Goal: Information Seeking & Learning: Find specific fact

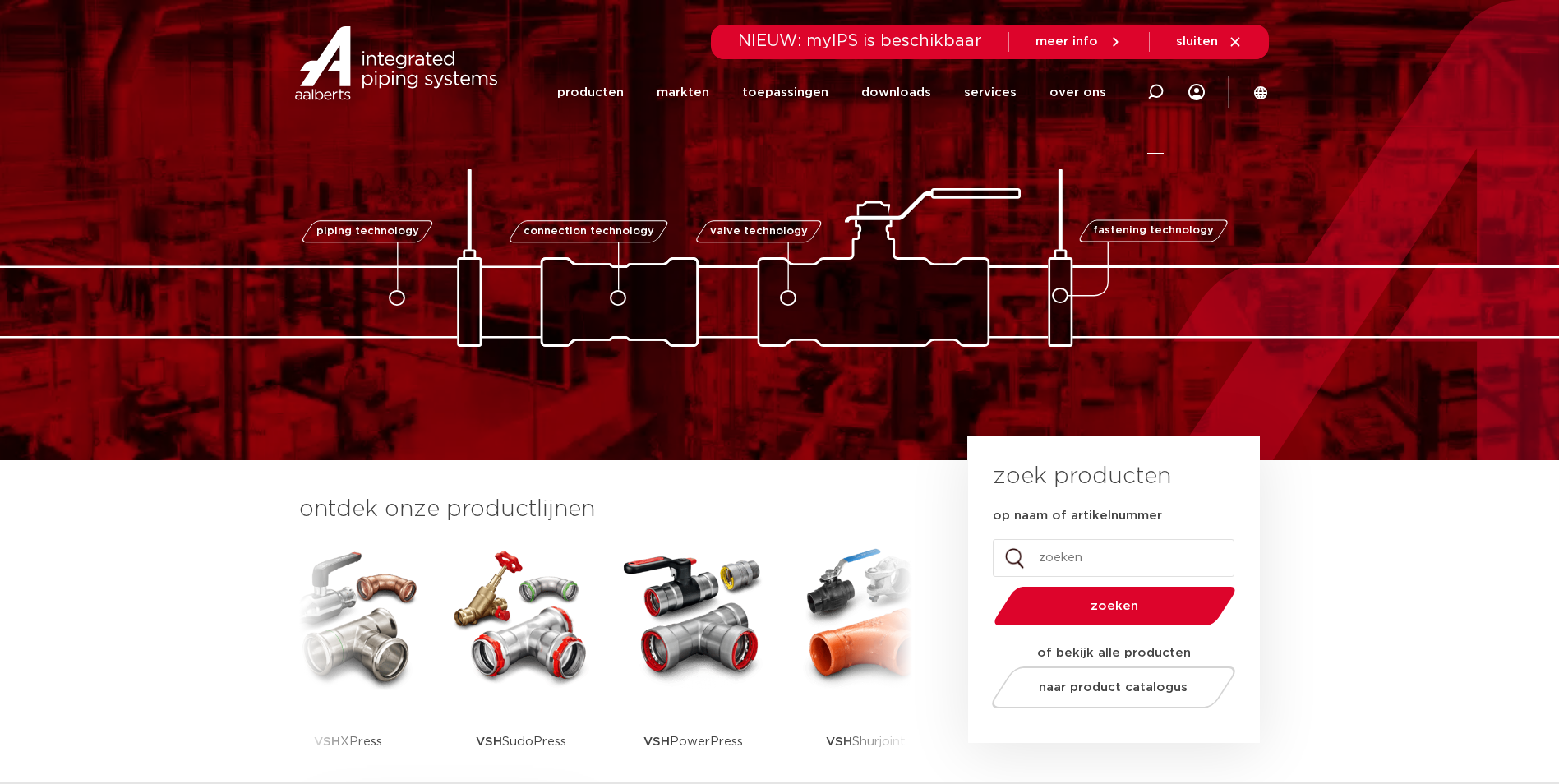
click at [1152, 93] on icon at bounding box center [1155, 91] width 20 height 20
click at [760, 78] on input "Zoeken" at bounding box center [907, 89] width 517 height 33
type input "powerpress gas"
click button "Zoeken" at bounding box center [0, 0] width 0 height 0
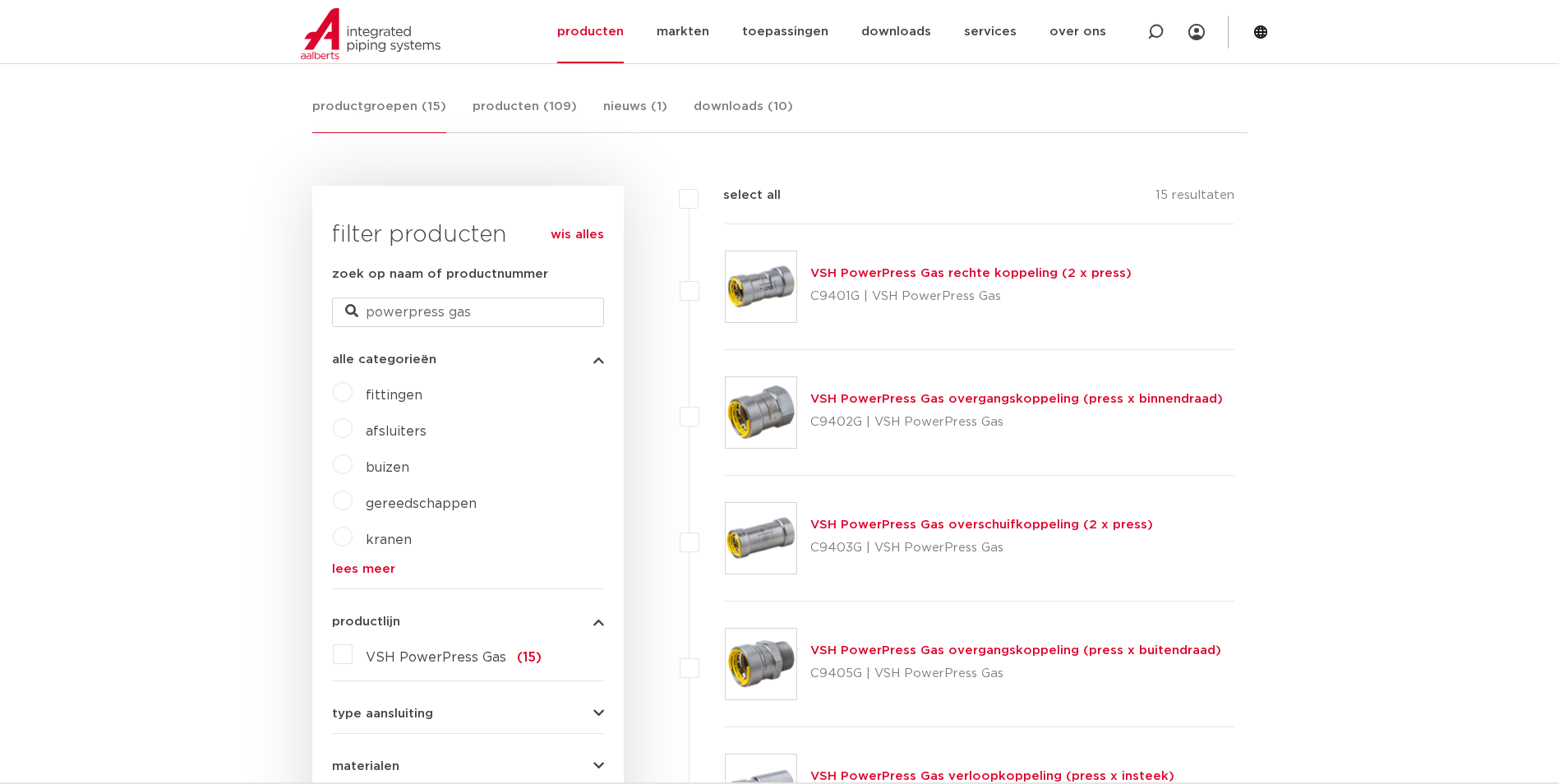
scroll to position [309, 0]
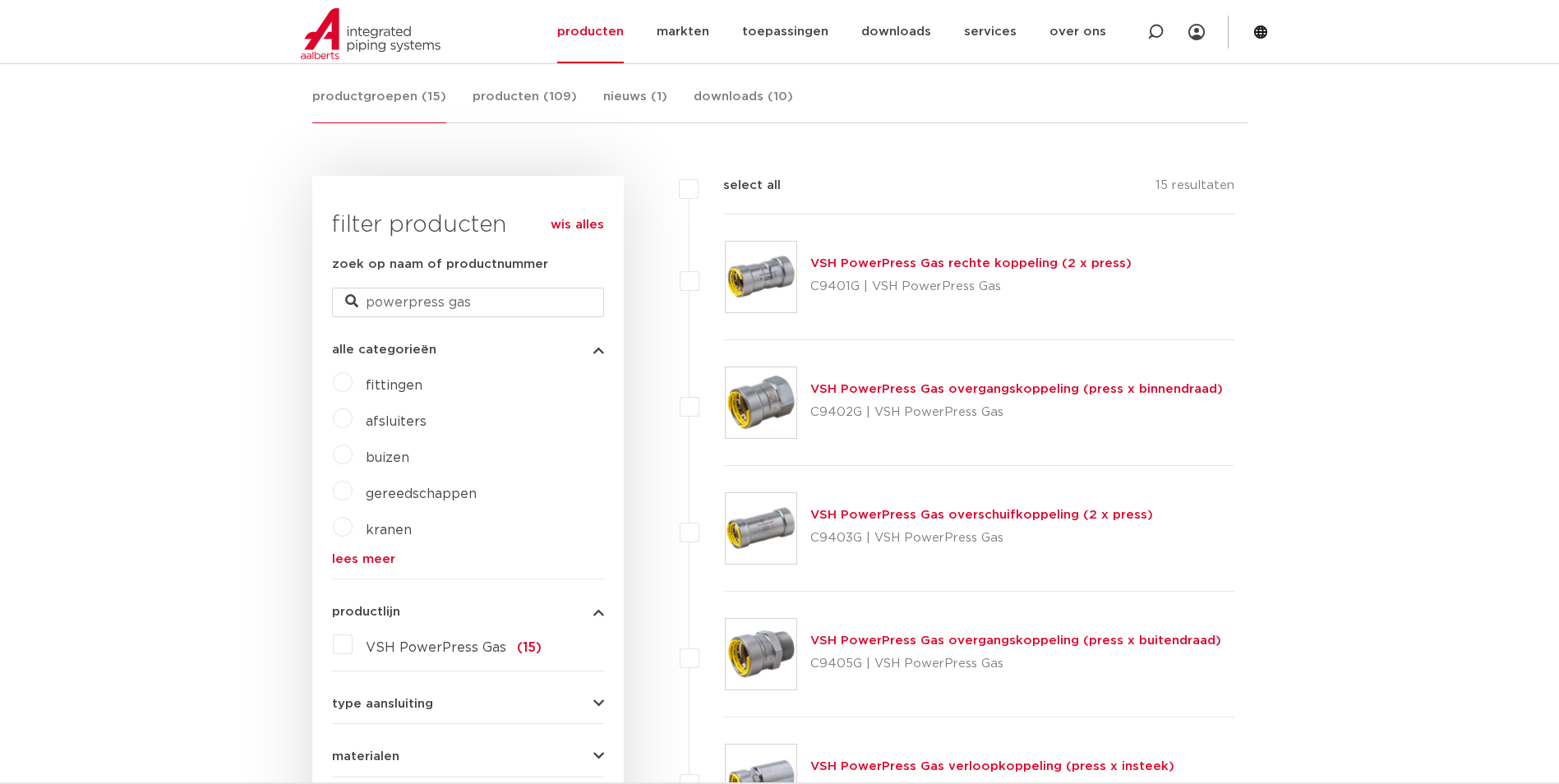
click at [964, 262] on link "VSH PowerPress Gas rechte koppeling (2 x press)" at bounding box center [971, 263] width 321 height 12
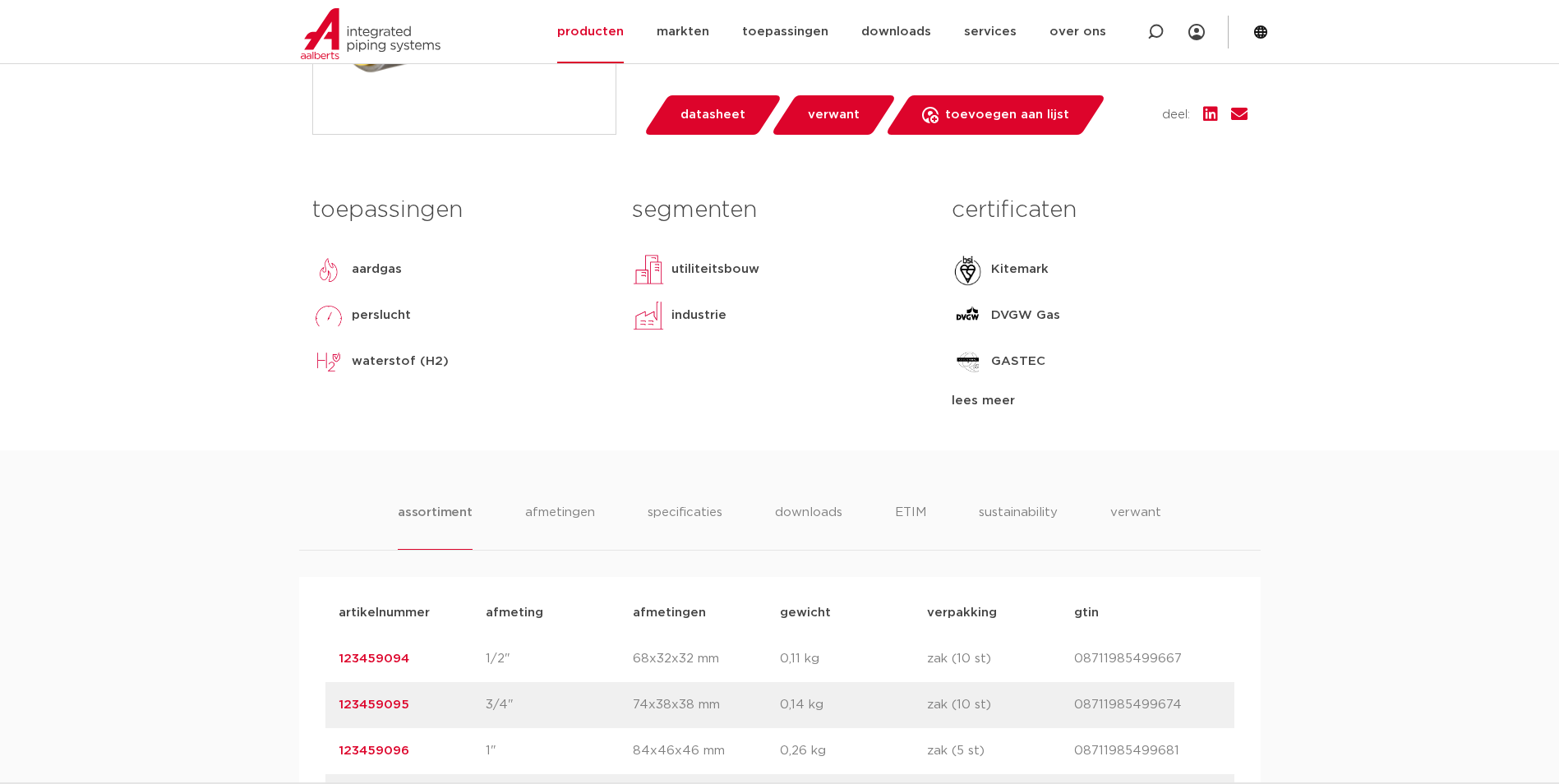
scroll to position [764, 0]
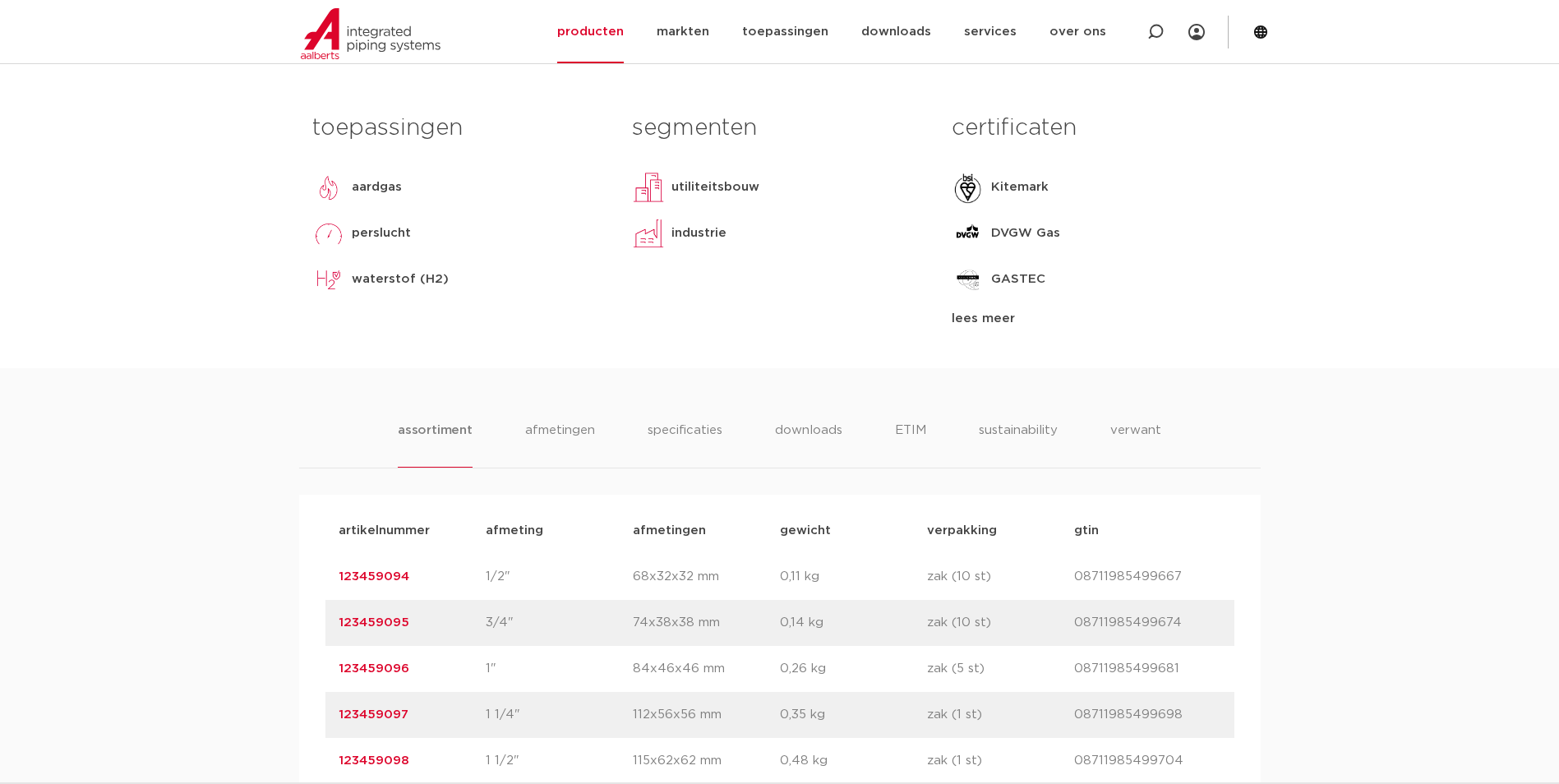
click at [360, 623] on link "123459095" at bounding box center [374, 622] width 71 height 12
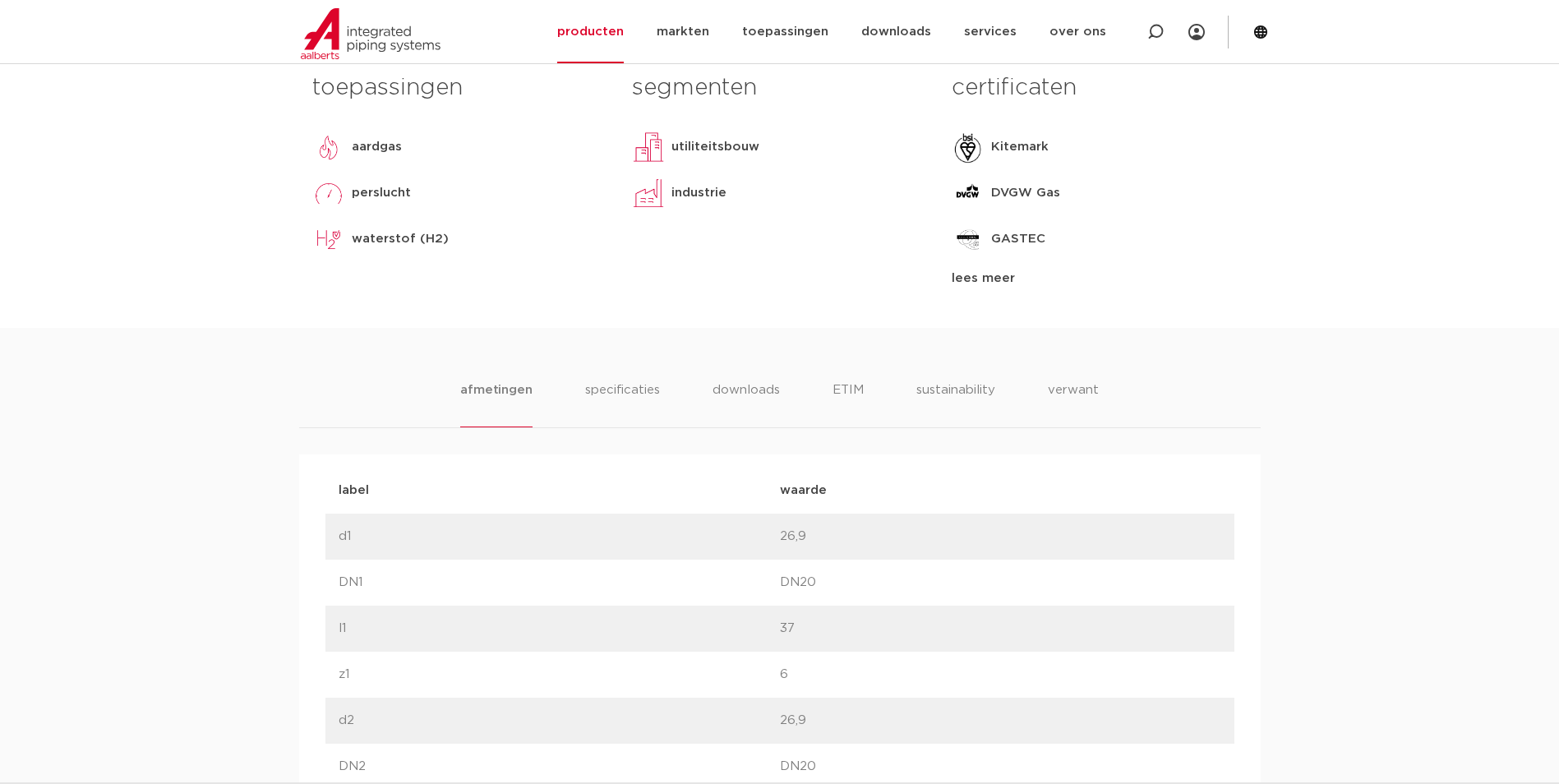
scroll to position [931, 0]
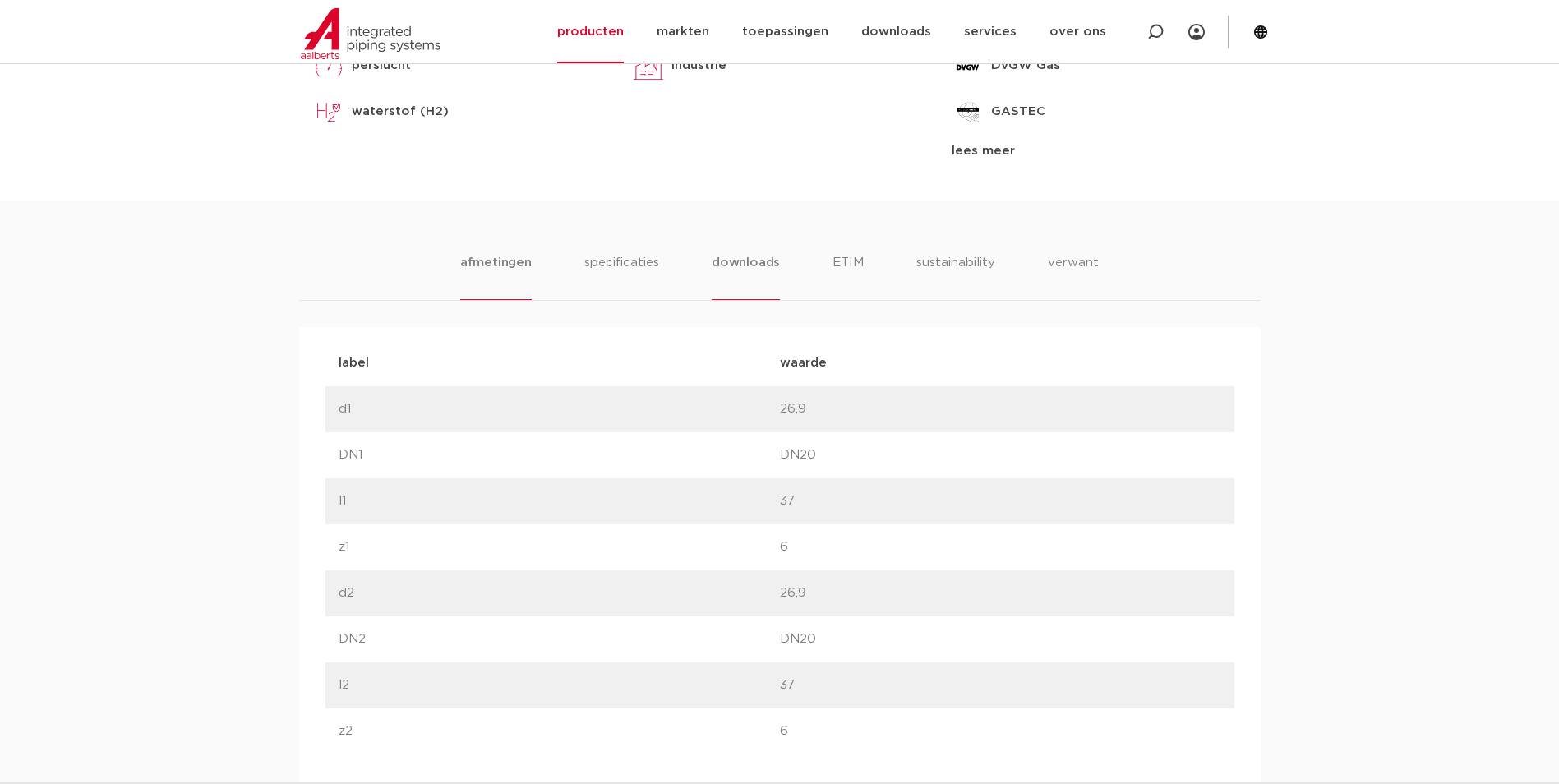
click at [742, 258] on li "downloads" at bounding box center [745, 276] width 68 height 47
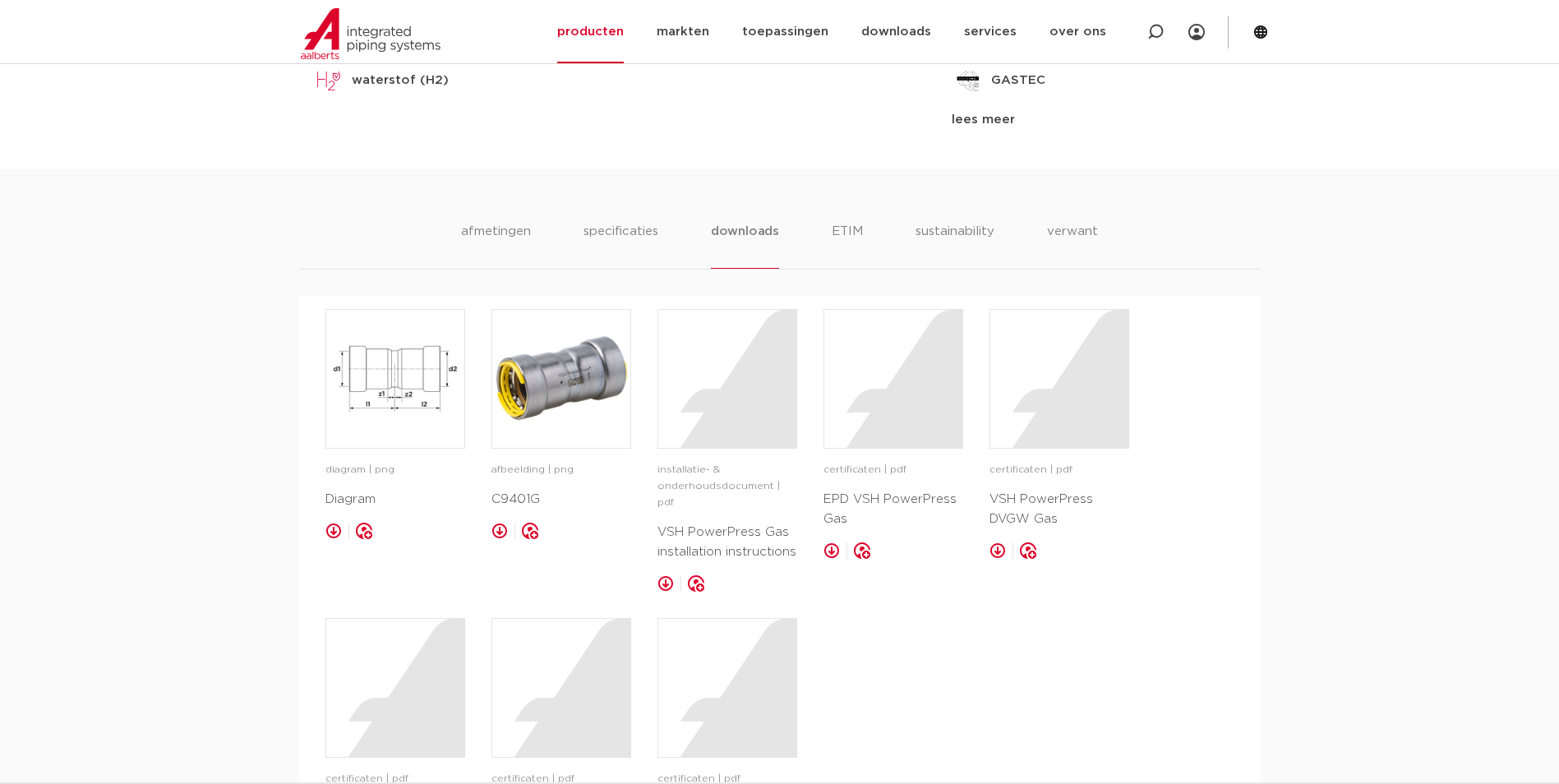
scroll to position [618, 0]
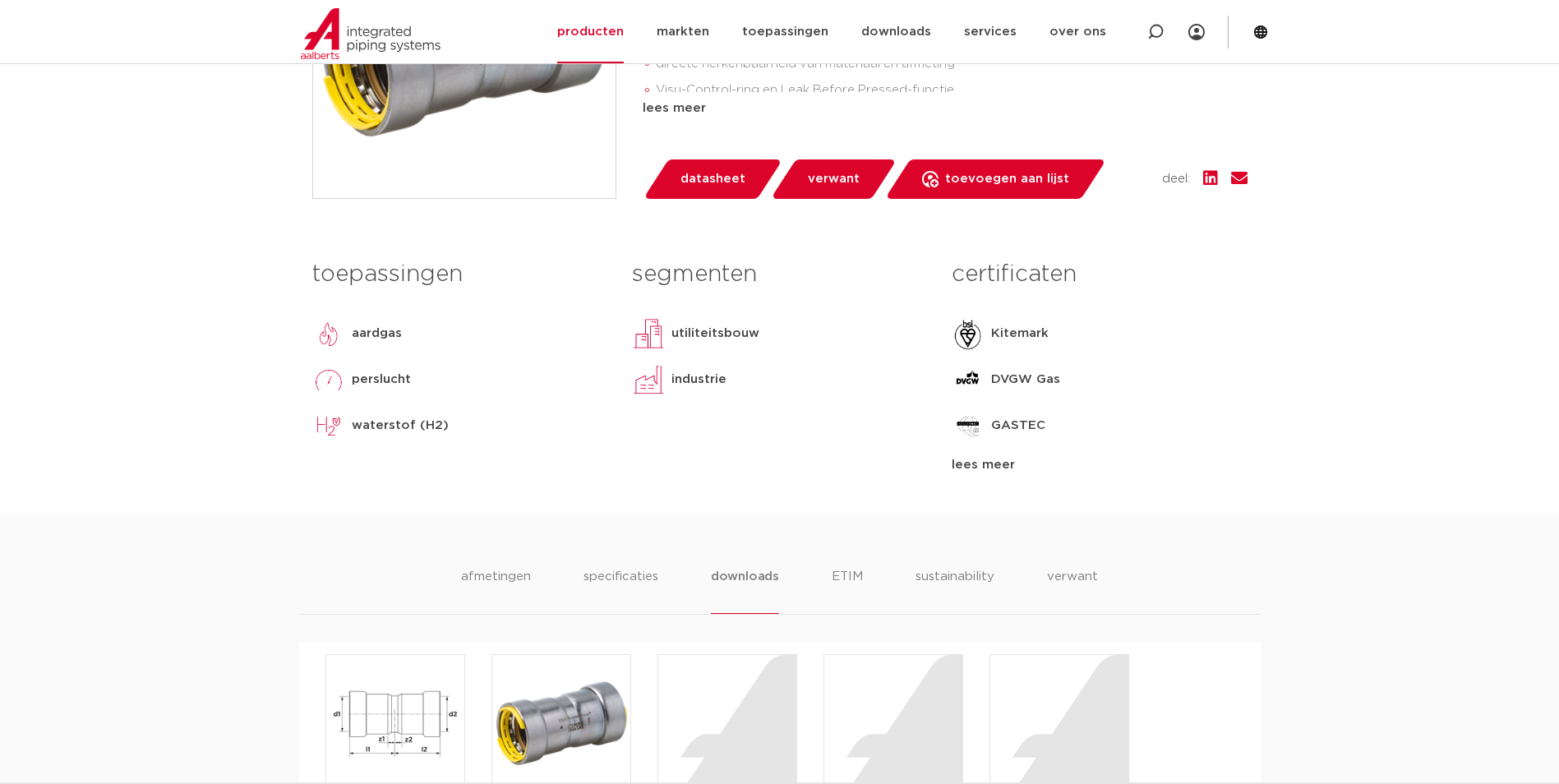
click at [986, 466] on div "lees meer" at bounding box center [1099, 465] width 295 height 20
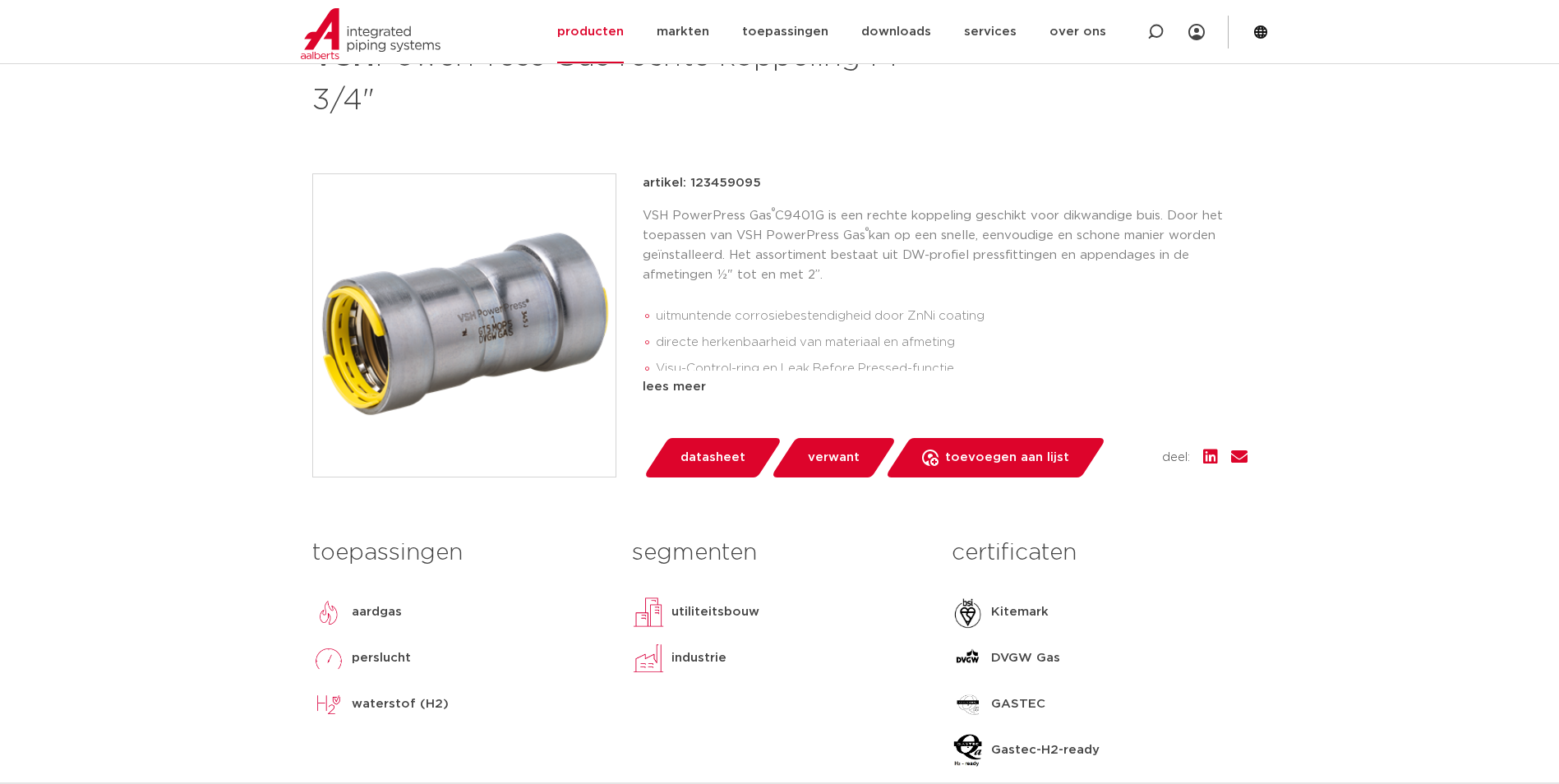
scroll to position [680, 0]
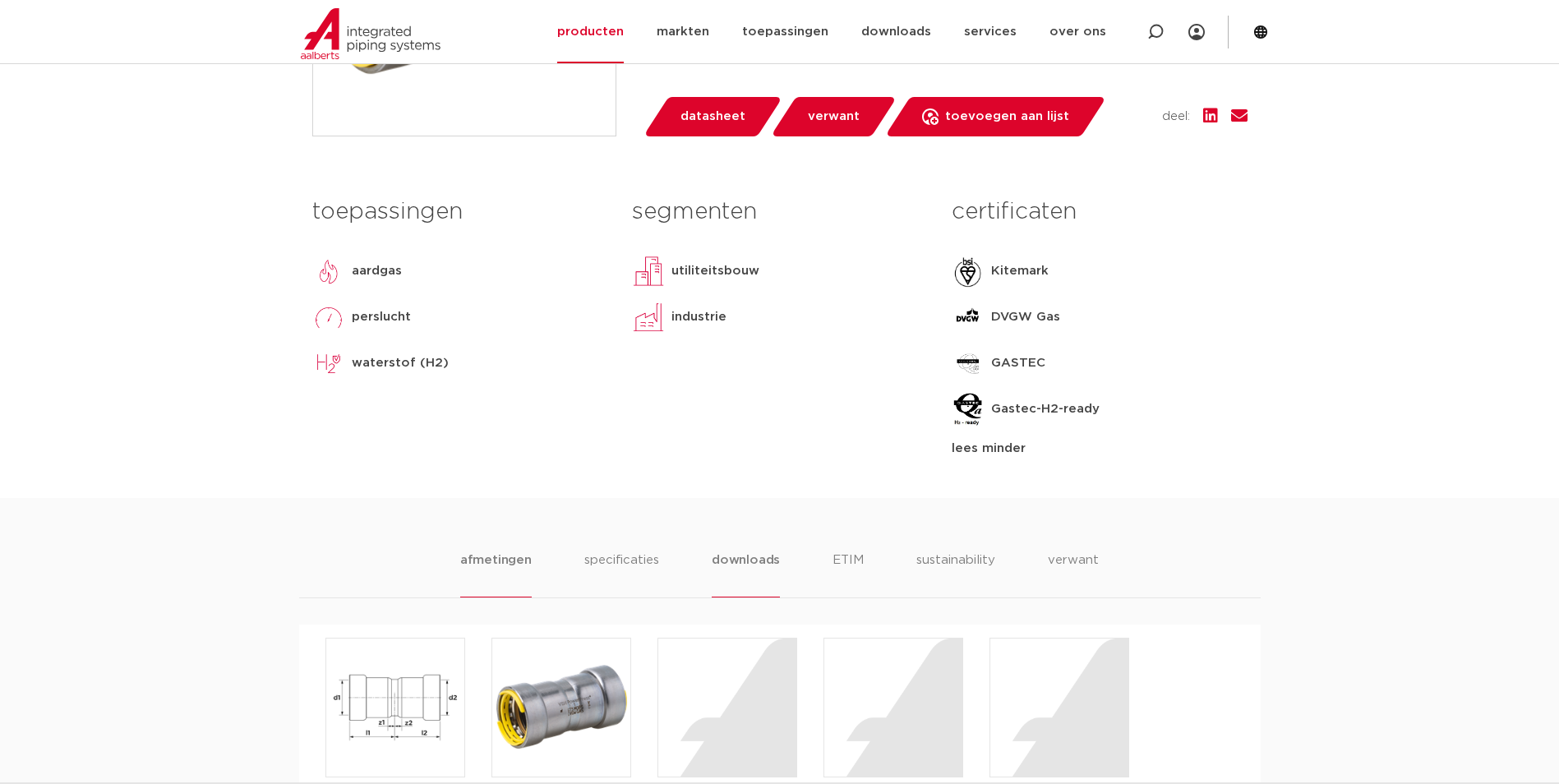
click at [497, 563] on li "afmetingen" at bounding box center [496, 574] width 72 height 47
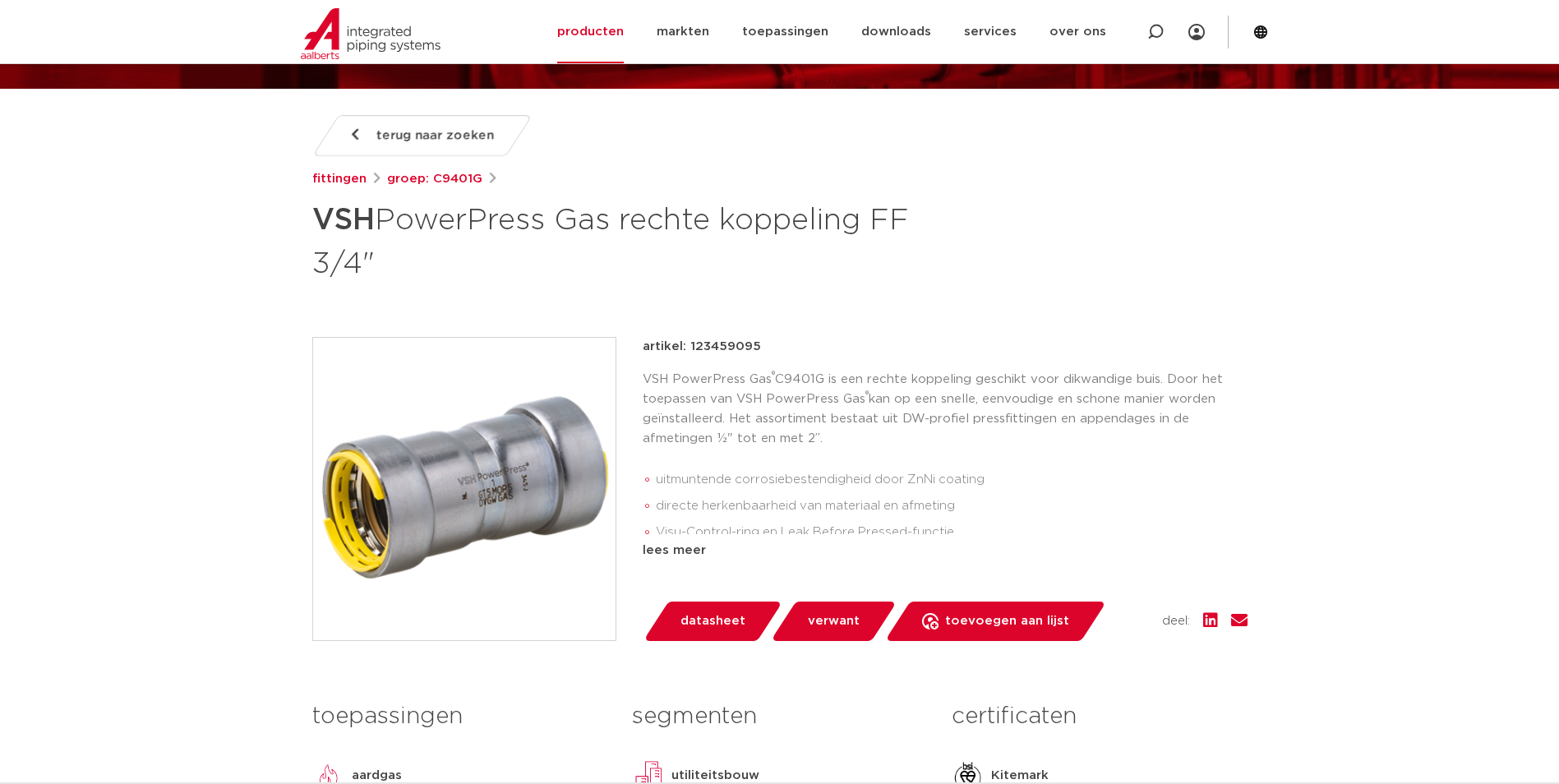
scroll to position [114, 0]
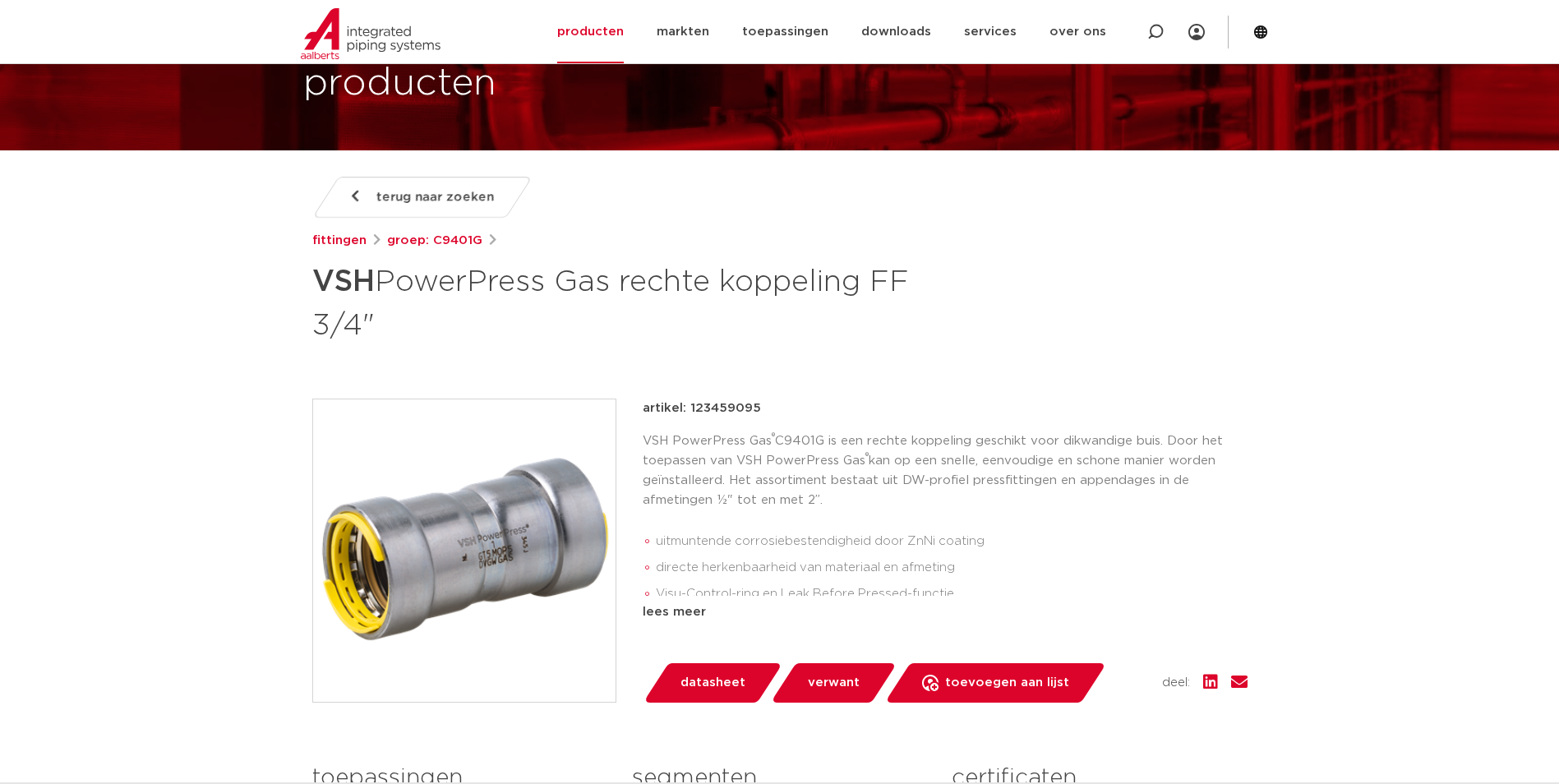
drag, startPoint x: 761, startPoint y: 413, endPoint x: 690, endPoint y: 411, distance: 71.0
click at [690, 411] on div "artikel: 123459095" at bounding box center [945, 408] width 605 height 20
copy p "123459095"
